Goal: Book appointment/travel/reservation

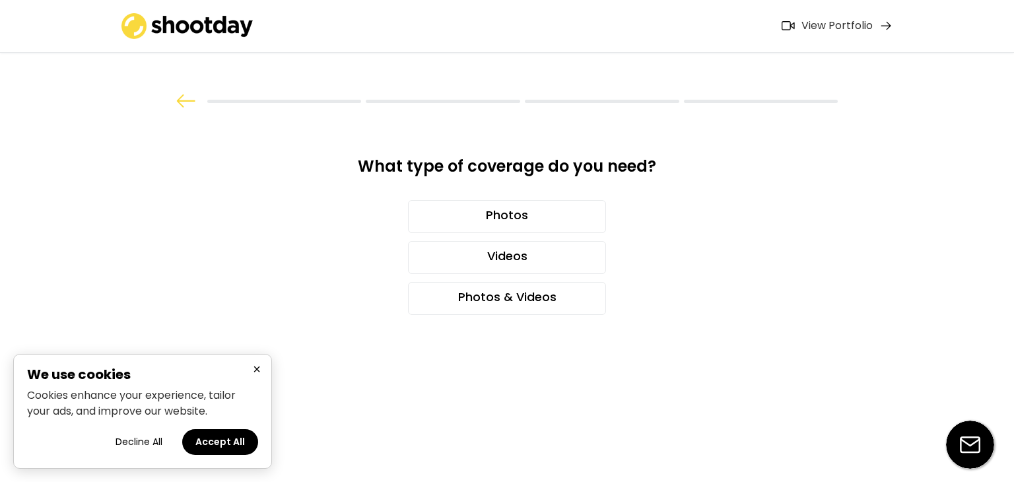
click at [255, 370] on button "×" at bounding box center [257, 369] width 16 height 16
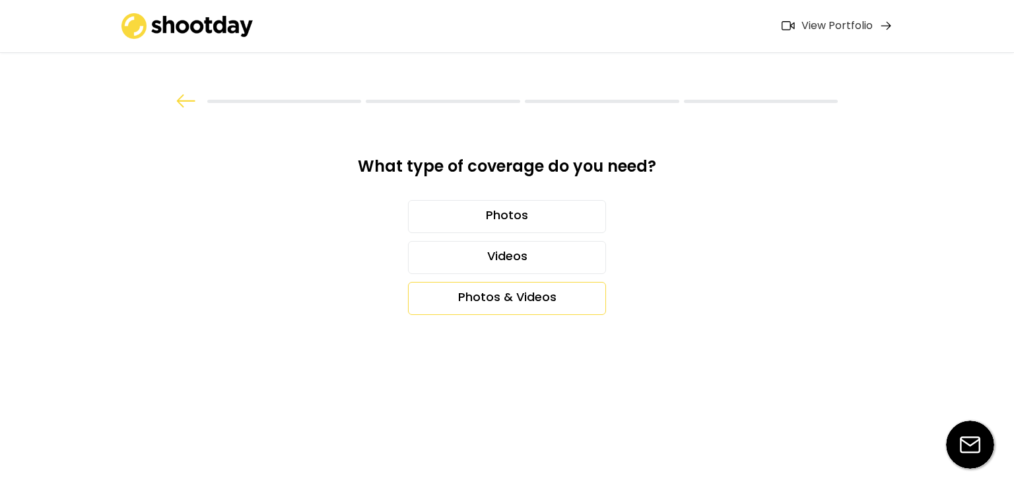
click at [486, 300] on div "Photos & Videos" at bounding box center [507, 298] width 198 height 33
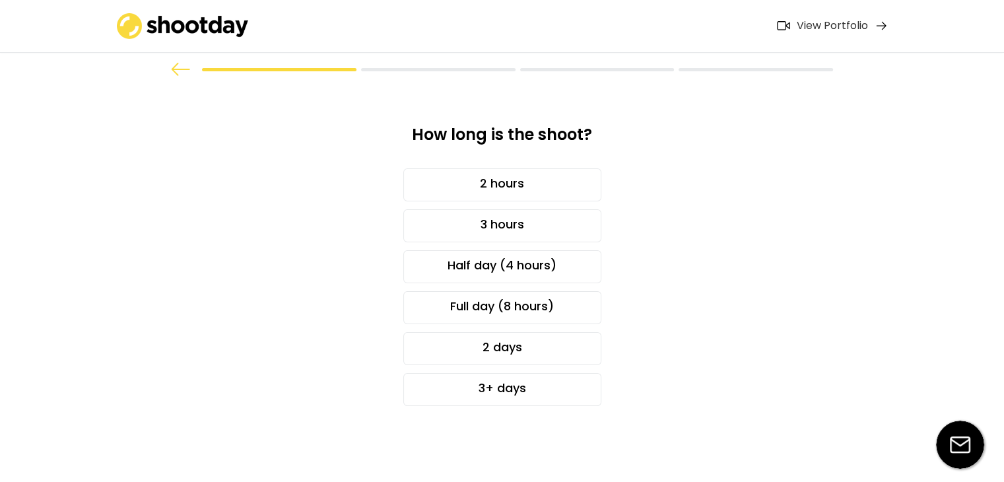
scroll to position [35, 0]
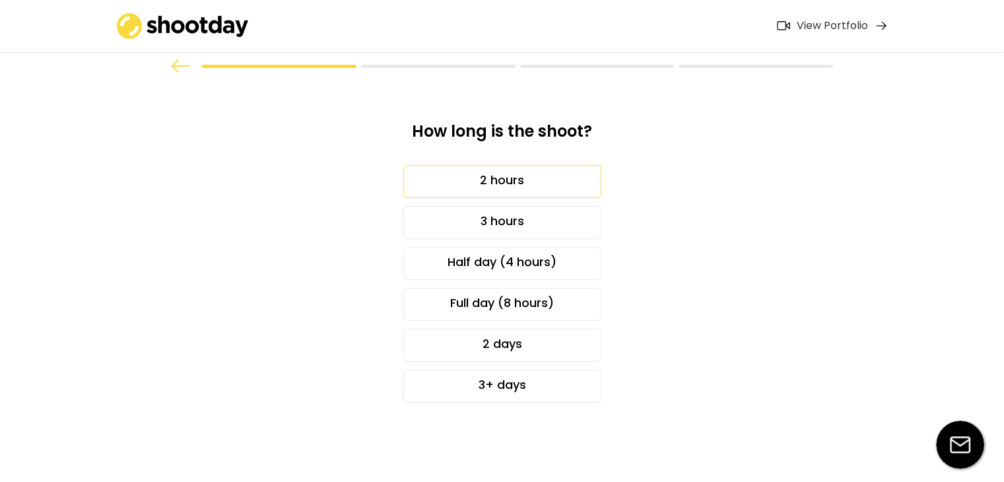
click at [477, 172] on div "2 hours" at bounding box center [502, 181] width 198 height 33
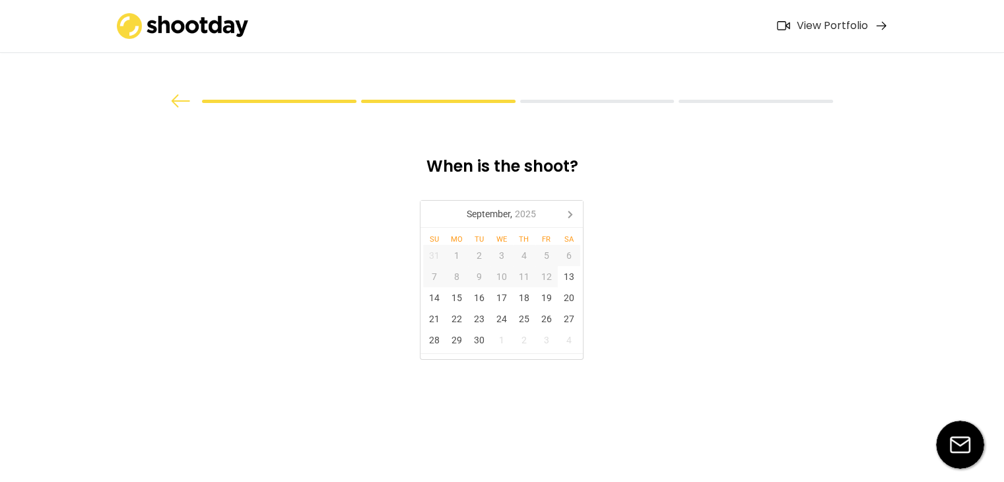
scroll to position [0, 0]
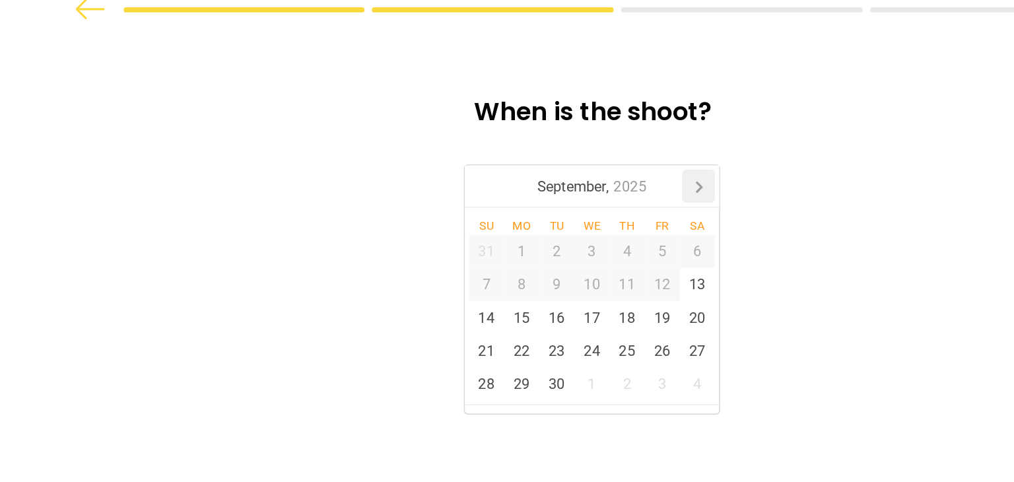
click at [572, 220] on icon at bounding box center [574, 213] width 21 height 21
click at [554, 257] on div "3" at bounding box center [551, 255] width 22 height 21
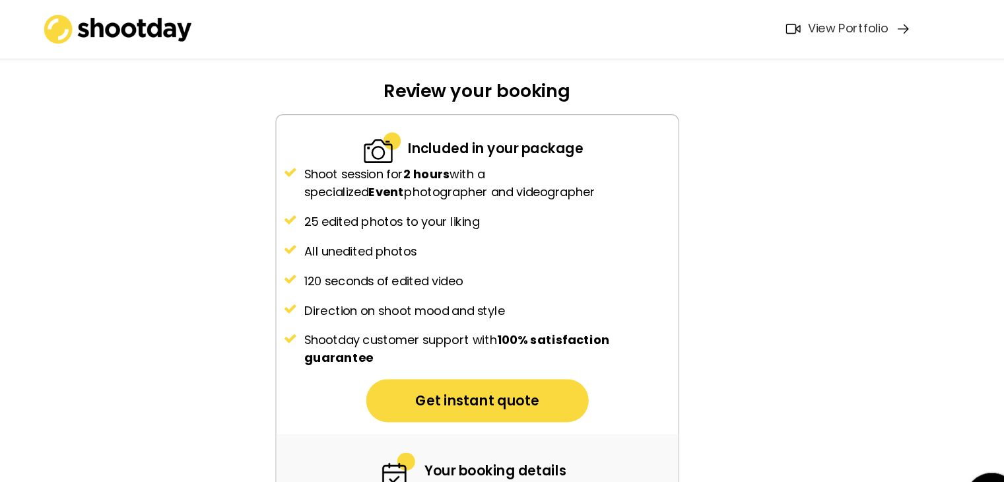
scroll to position [84, 0]
